Goal: Use online tool/utility: Utilize a website feature to perform a specific function

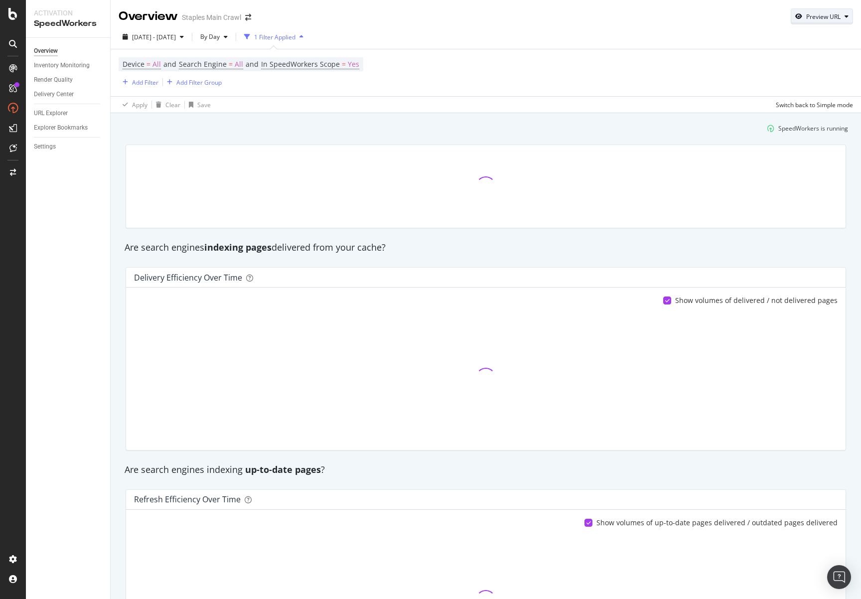
click at [795, 19] on icon "button" at bounding box center [798, 16] width 7 height 6
click at [765, 61] on input "url" at bounding box center [784, 62] width 109 height 17
paste input "[URL][DOMAIN_NAME]"
type input "https://www.staples.com/sbd/content/copyandprint/padfoliosandnotebooks-rik.html"
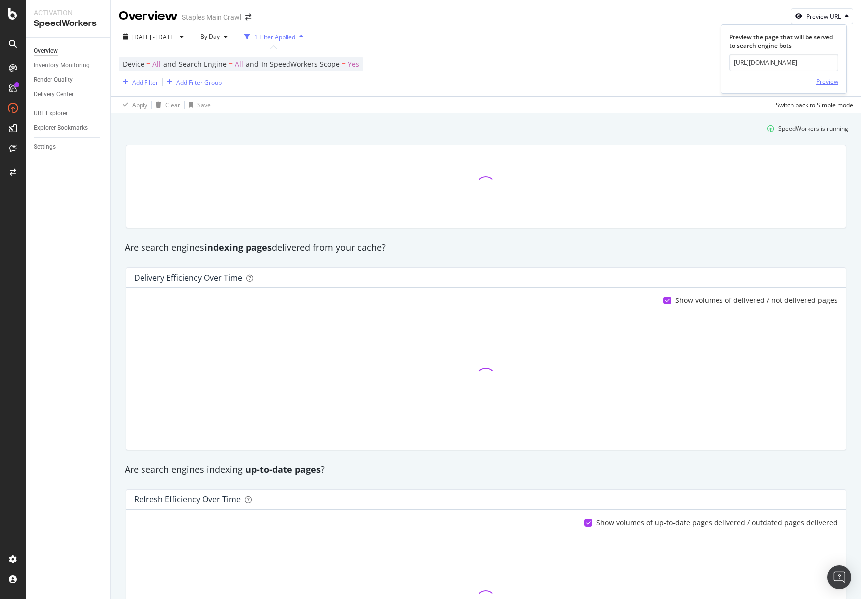
click at [829, 80] on div "Preview" at bounding box center [827, 81] width 22 height 8
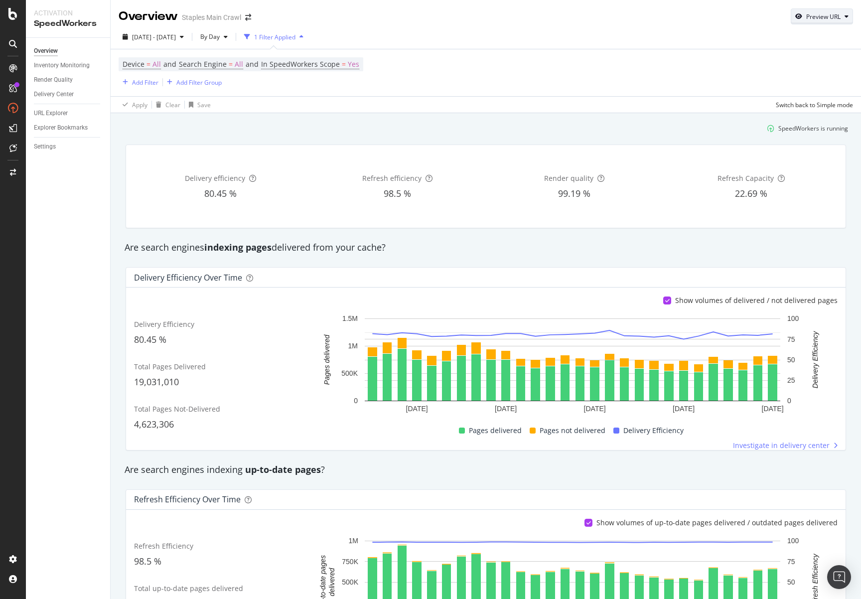
click at [816, 18] on div "Preview URL" at bounding box center [823, 16] width 34 height 8
click at [763, 56] on input "url" at bounding box center [784, 62] width 109 height 17
paste input "https://www.staples.com/services/printing/promotional-products/office-accessori…"
type input "https://www.staples.com/services/printing/promotional-products/office-accessori…"
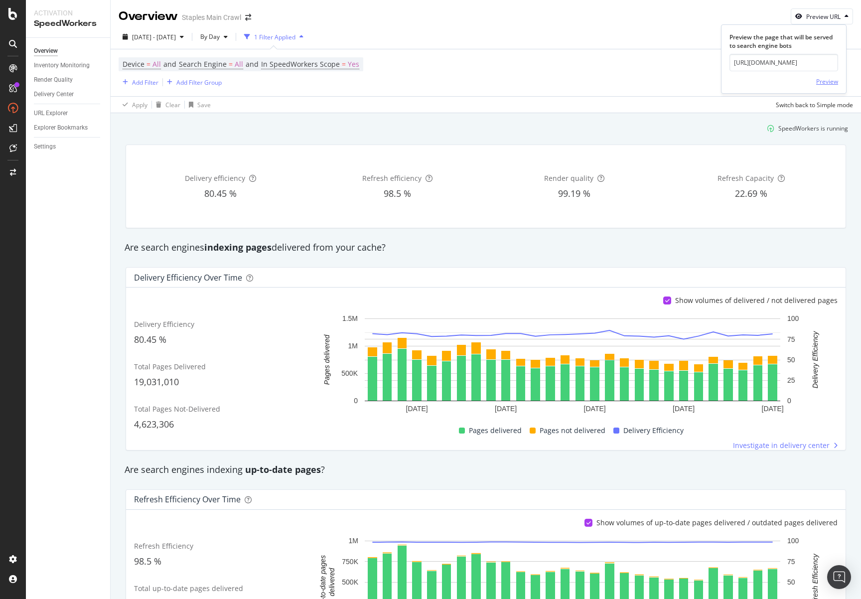
click at [824, 81] on div "Preview" at bounding box center [827, 81] width 22 height 8
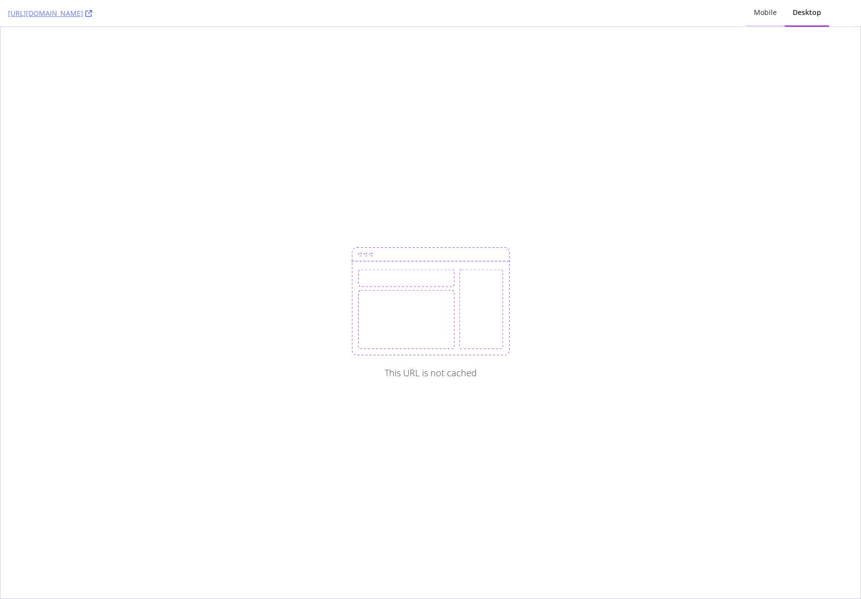
click at [756, 19] on div "Mobile" at bounding box center [765, 13] width 39 height 27
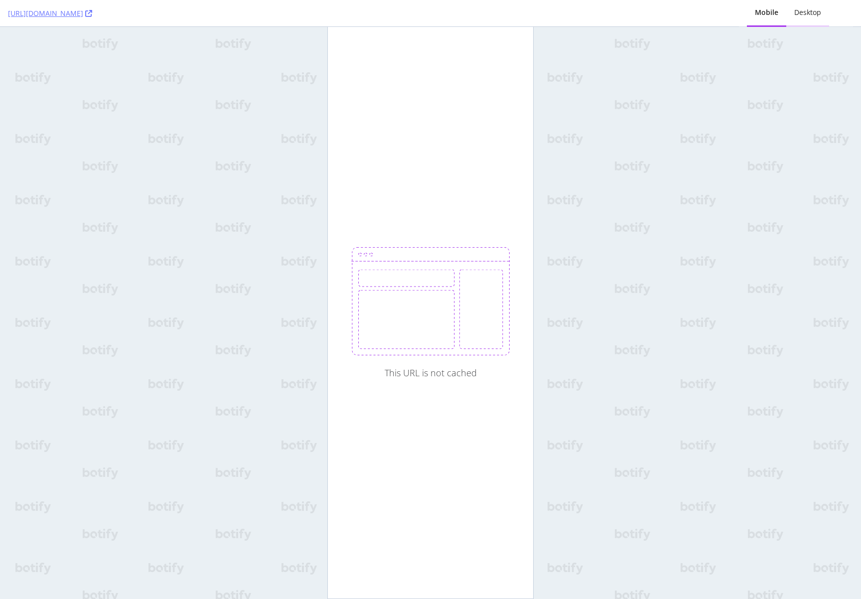
click at [821, 15] on div "Desktop" at bounding box center [807, 12] width 27 height 10
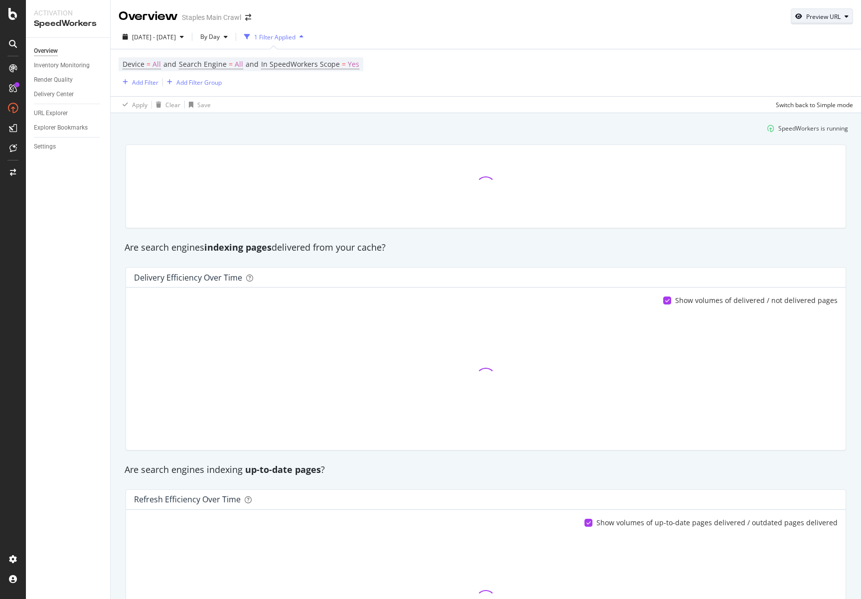
click at [812, 16] on div "Preview URL" at bounding box center [823, 16] width 34 height 8
click at [758, 64] on input "url" at bounding box center [784, 62] width 109 height 17
paste input "[URL][DOMAIN_NAME]"
type input "[URL][DOMAIN_NAME]"
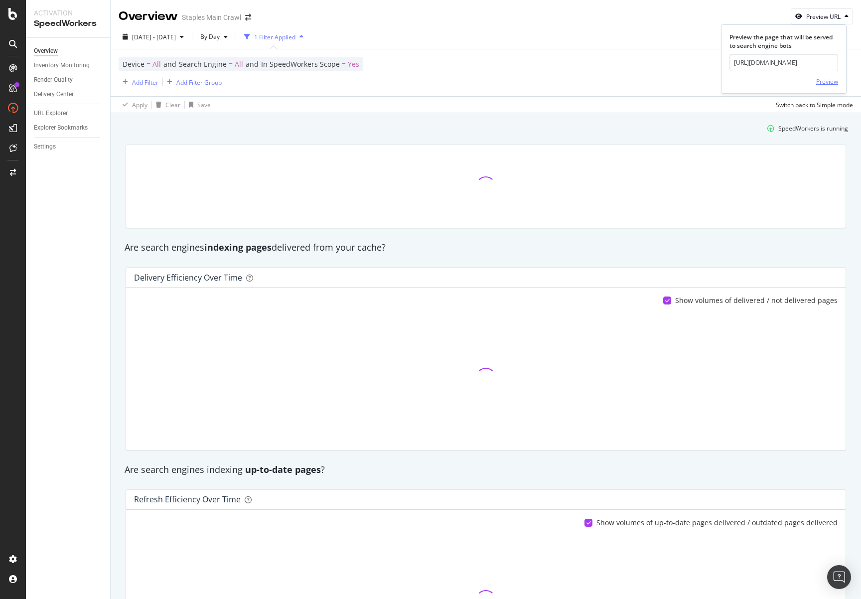
click at [832, 83] on div "Preview" at bounding box center [827, 81] width 22 height 8
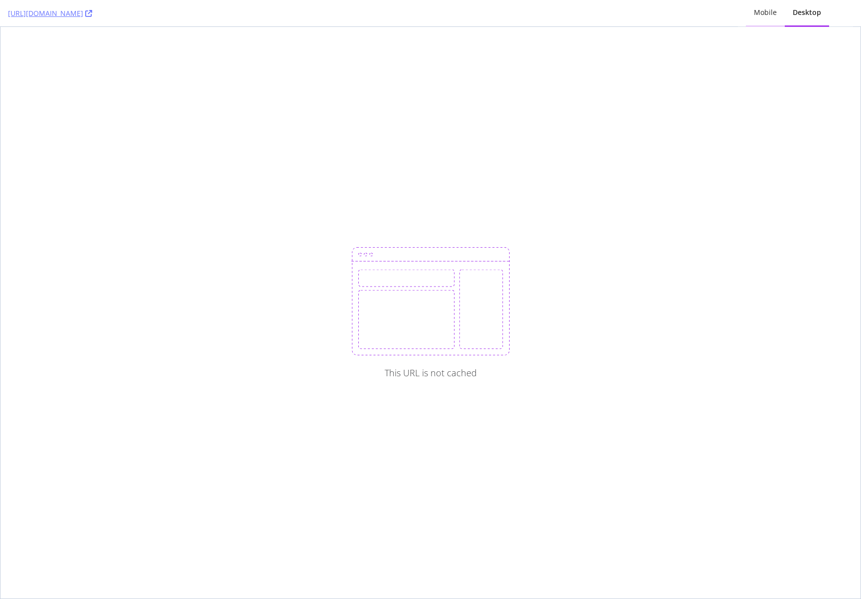
click at [759, 8] on div "Mobile" at bounding box center [765, 12] width 23 height 10
